Goal: Navigation & Orientation: Find specific page/section

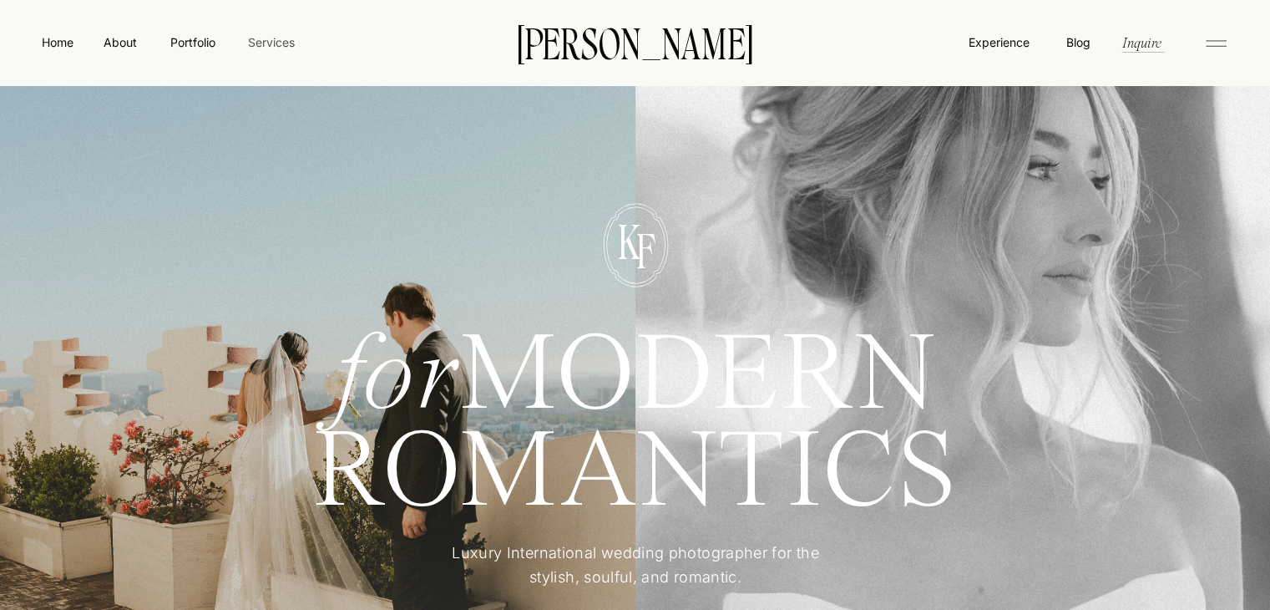
click at [271, 44] on nav "Services" at bounding box center [270, 42] width 49 height 18
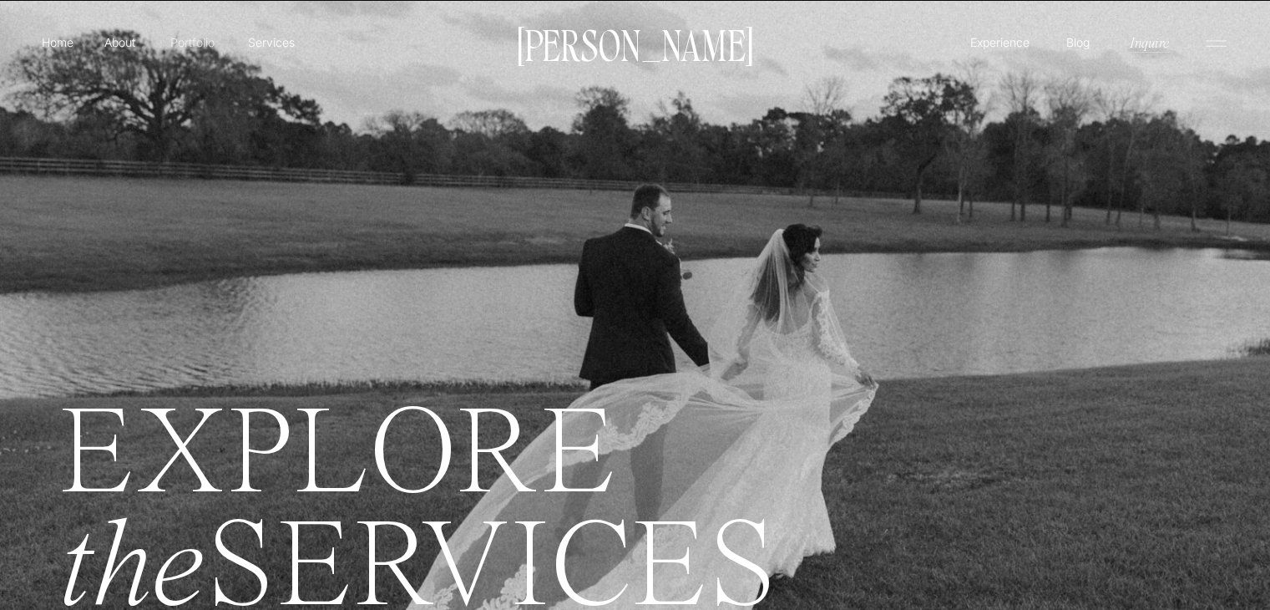
click at [189, 41] on p "Portfolio" at bounding box center [192, 42] width 59 height 18
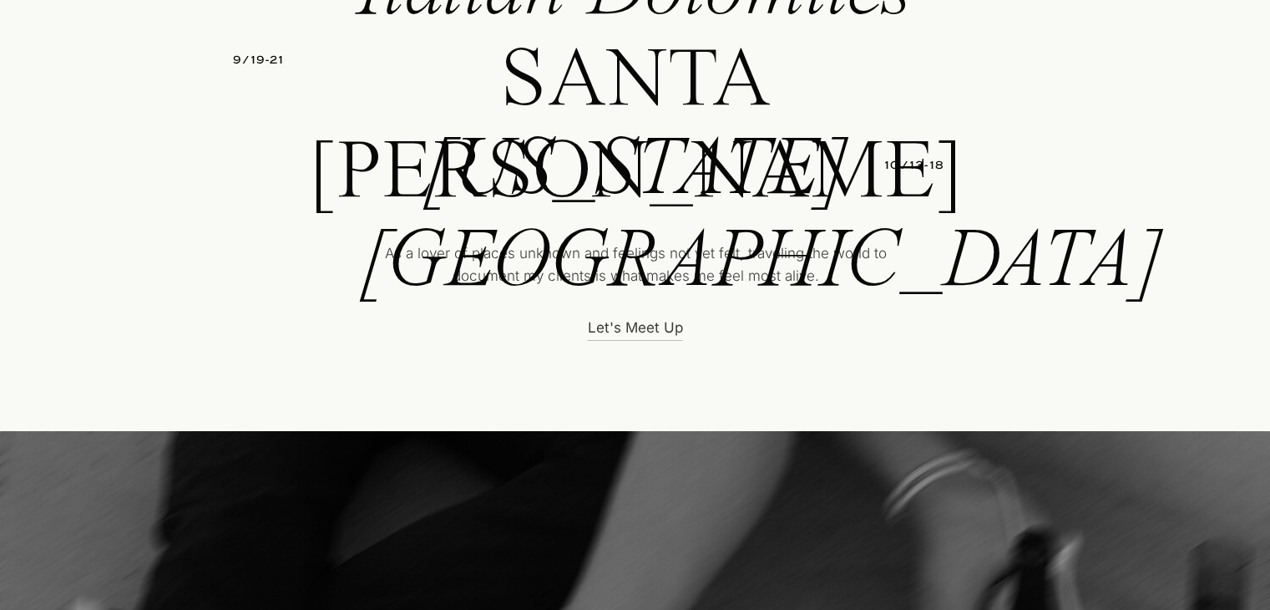
scroll to position [6279, 0]
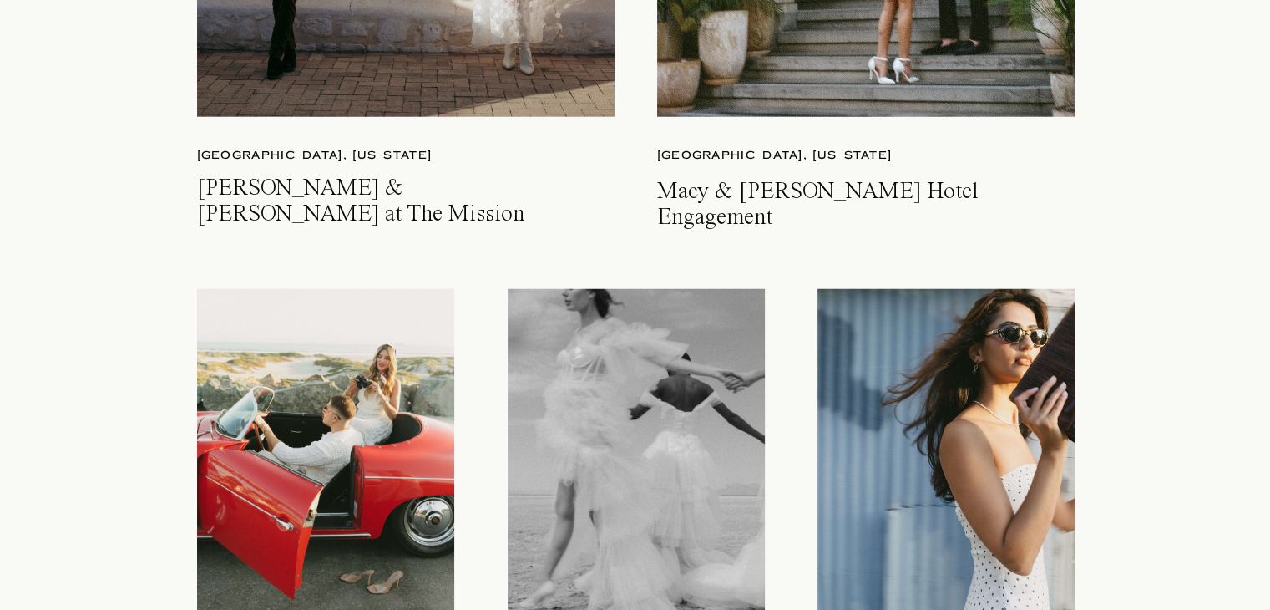
scroll to position [4279, 0]
